Goal: Navigation & Orientation: Find specific page/section

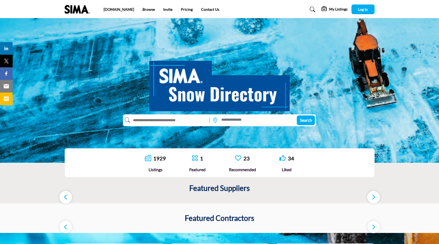
click at [131, 6] on div "sima.org Browse Invite Pricing Contact Us" at bounding box center [220, 9] width 316 height 10
click at [143, 9] on link "Browse" at bounding box center [149, 9] width 12 height 4
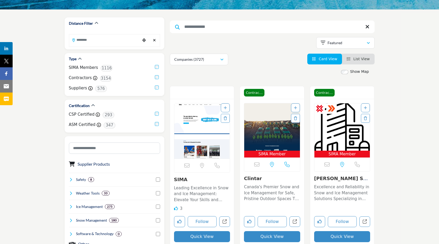
scroll to position [66, 0]
